Goal: Book appointment/travel/reservation

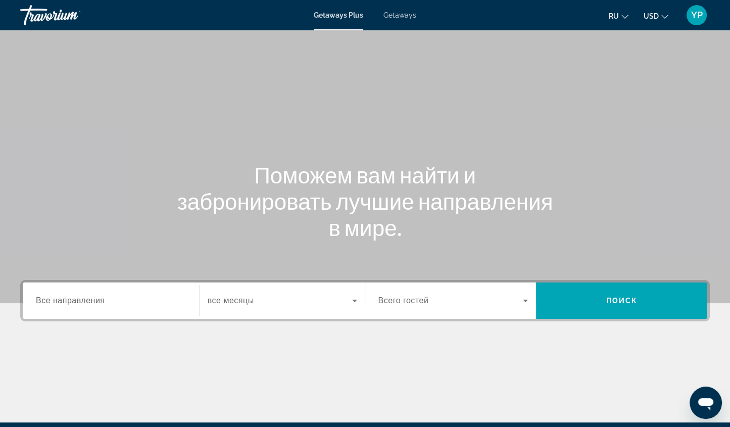
click at [78, 298] on span "Все направления" at bounding box center [70, 300] width 69 height 9
click at [78, 298] on input "Destination Все направления" at bounding box center [111, 301] width 150 height 12
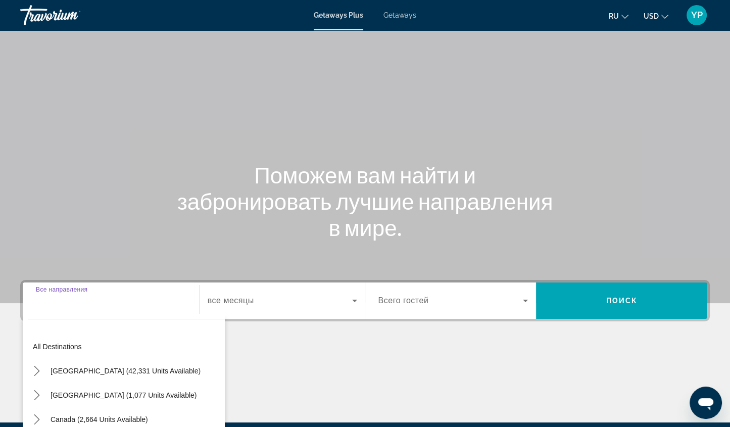
scroll to position [119, 0]
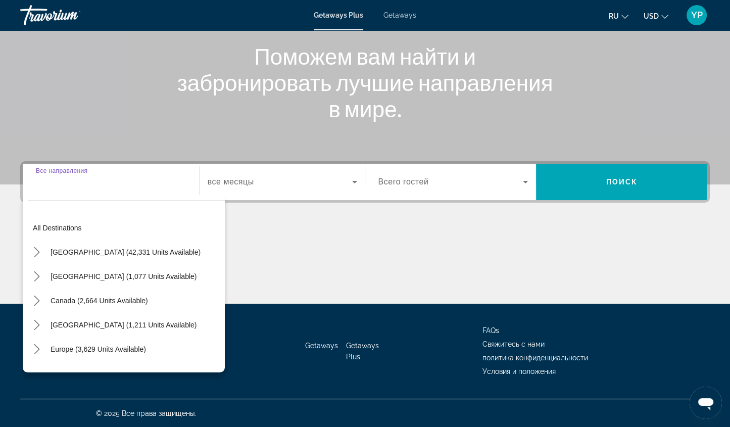
click at [78, 298] on span "Canada (2,664 units available)" at bounding box center [99, 301] width 97 height 8
type input "**********"
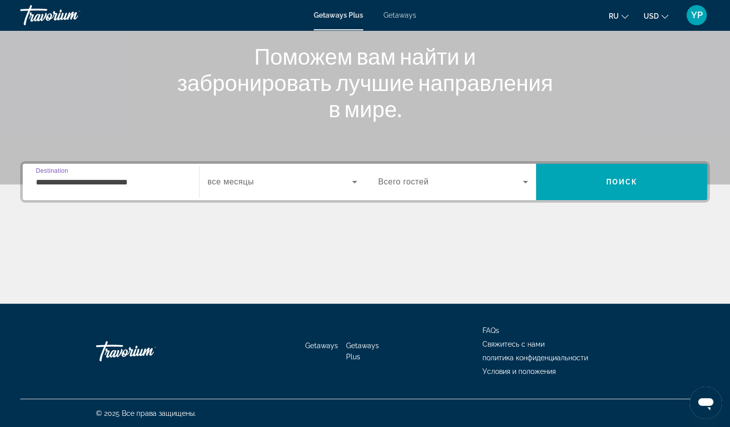
click at [228, 179] on span "все месяцы" at bounding box center [231, 181] width 46 height 9
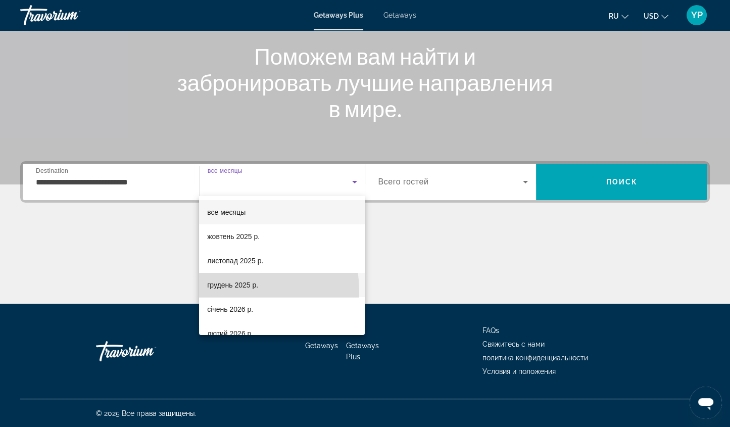
click at [232, 291] on mat-option "грудень 2025 р." at bounding box center [282, 285] width 166 height 24
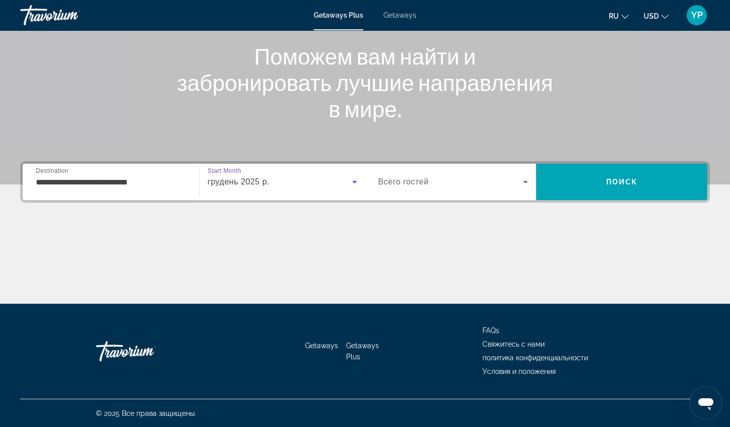
click at [452, 174] on div "Search widget" at bounding box center [453, 182] width 150 height 28
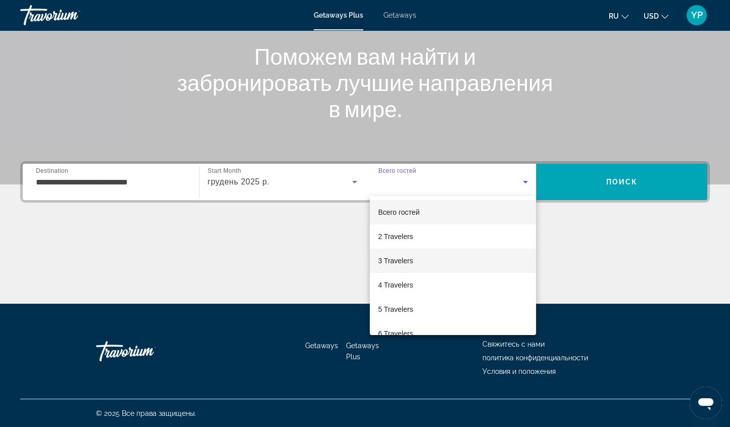
click at [404, 260] on span "3 Travelers" at bounding box center [395, 261] width 35 height 12
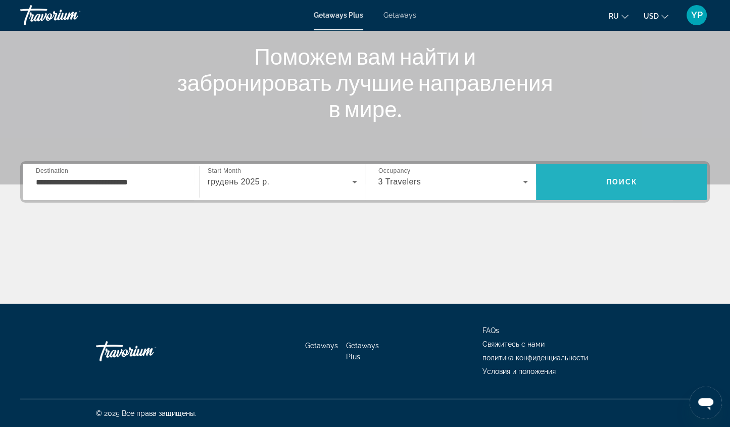
click at [562, 178] on span "Search" at bounding box center [621, 182] width 171 height 24
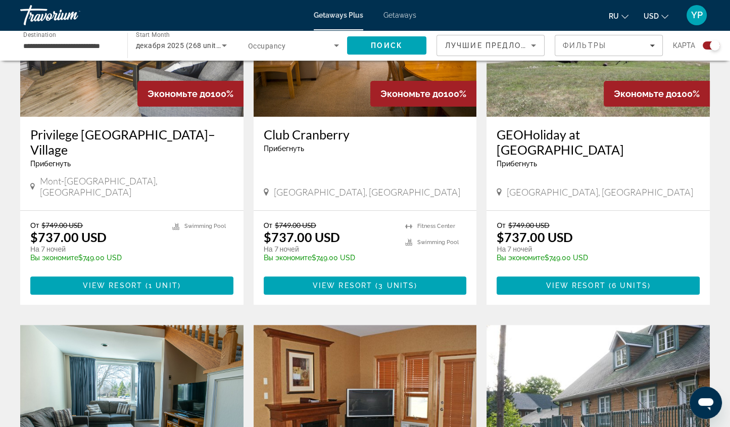
scroll to position [151, 0]
